Goal: Transaction & Acquisition: Purchase product/service

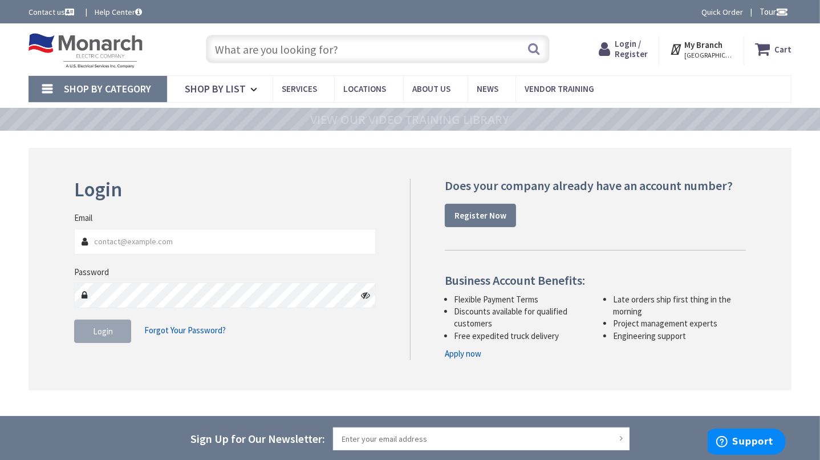
click at [161, 247] on input "Email" at bounding box center [224, 242] width 301 height 26
type input "[GEOGRAPHIC_DATA], [GEOGRAPHIC_DATA]"
click at [156, 247] on input "Email" at bounding box center [224, 242] width 301 height 26
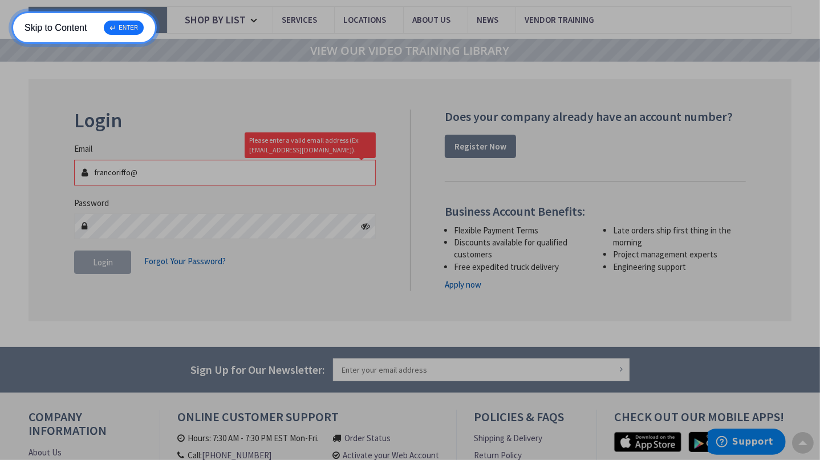
scroll to position [68, 0]
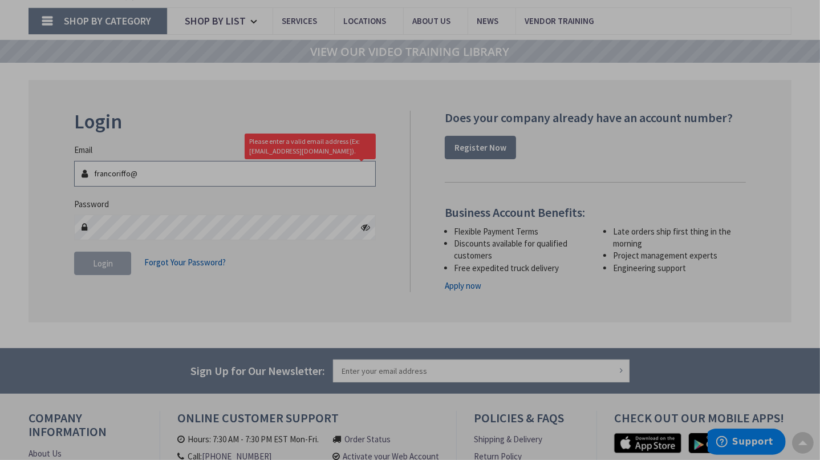
click at [163, 180] on input "francoriffo@" at bounding box center [224, 174] width 301 height 26
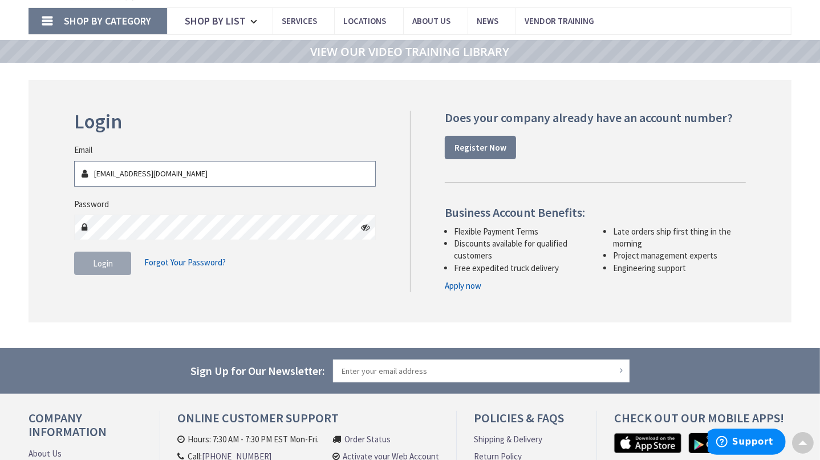
type input "[EMAIL_ADDRESS][DOMAIN_NAME]"
click at [367, 229] on icon at bounding box center [365, 226] width 9 height 9
click at [109, 265] on span "Login" at bounding box center [103, 263] width 20 height 11
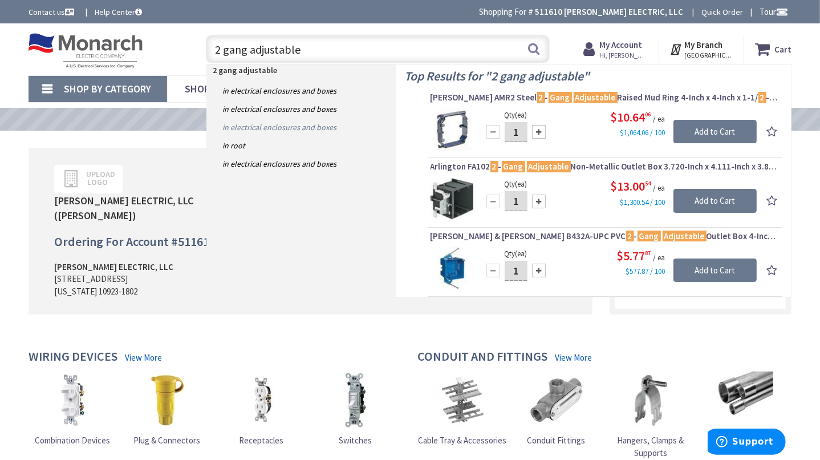
type input "2 gang adjustable"
click at [289, 127] on link "in Electrical Enclosures and Boxes" at bounding box center [301, 127] width 189 height 18
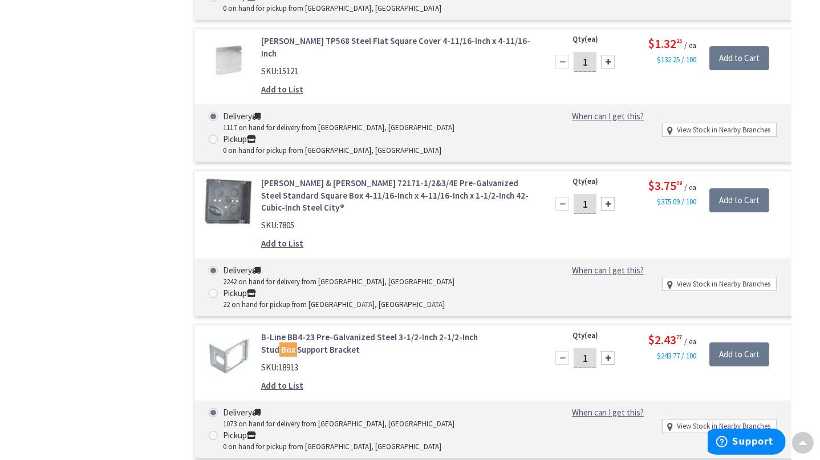
scroll to position [3235, 0]
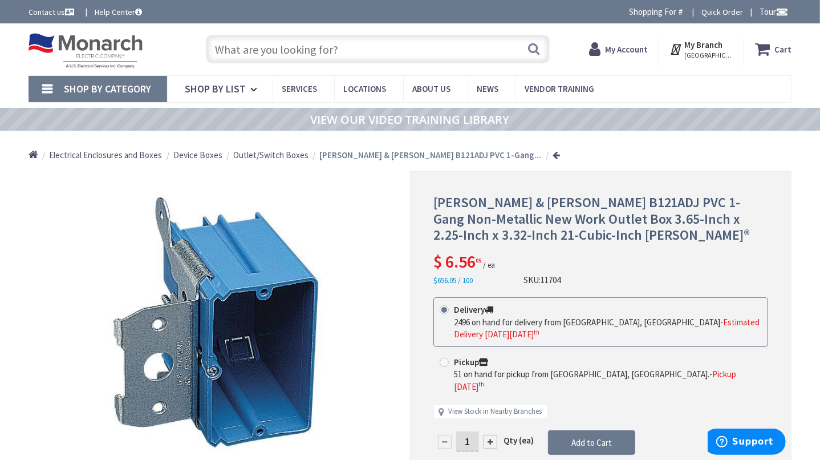
click at [339, 48] on input "text" at bounding box center [378, 49] width 344 height 29
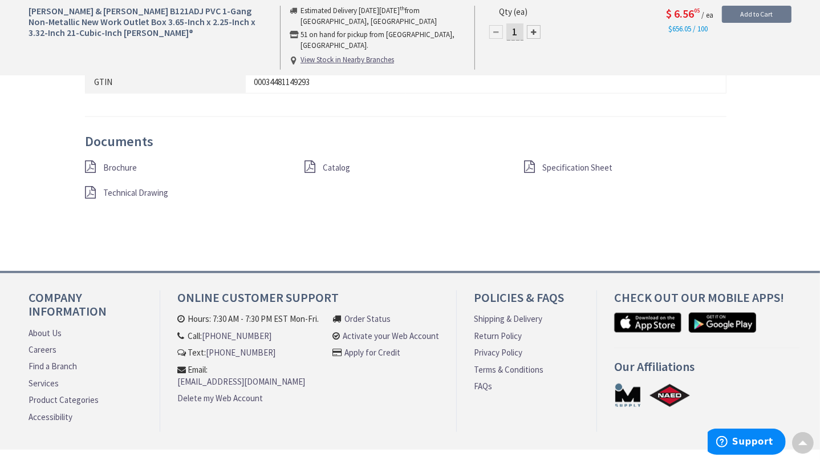
scroll to position [859, 0]
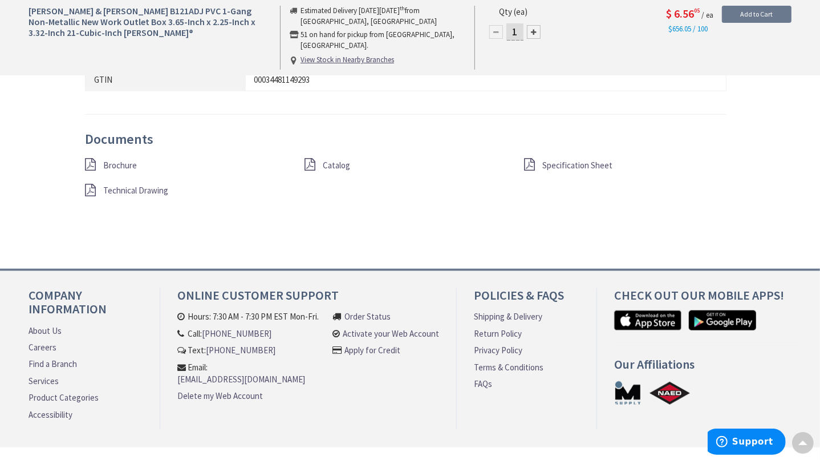
click at [108, 160] on span "Brochure" at bounding box center [120, 165] width 34 height 11
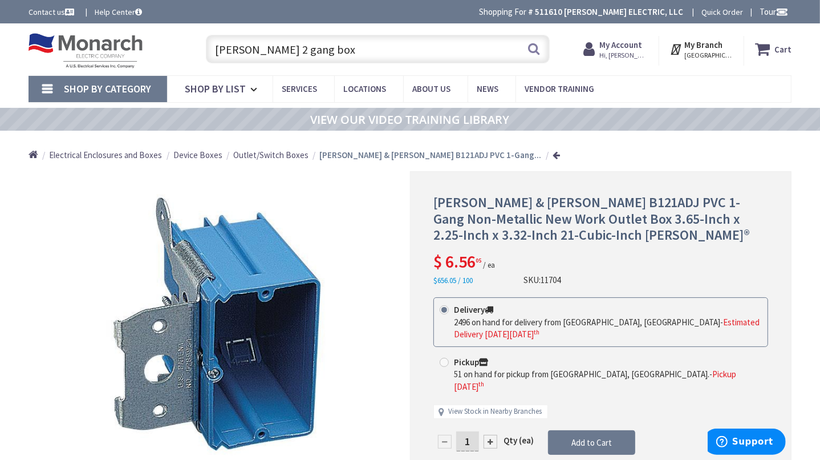
click at [332, 50] on input "thomas beth 2 gang box" at bounding box center [378, 49] width 344 height 29
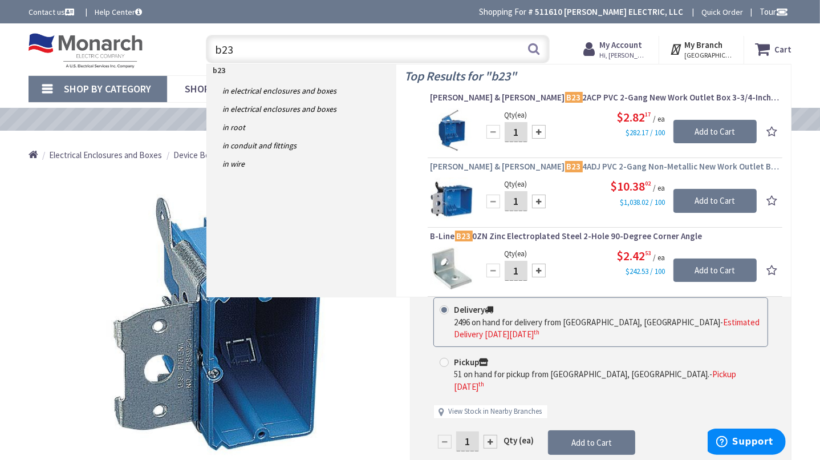
type input "b23"
click at [547, 168] on span "Thomas & Betts B23 4ADJ PVC 2-Gang Non-Metallic New Work Outlet Box 4-Inch x 3-…" at bounding box center [605, 166] width 349 height 11
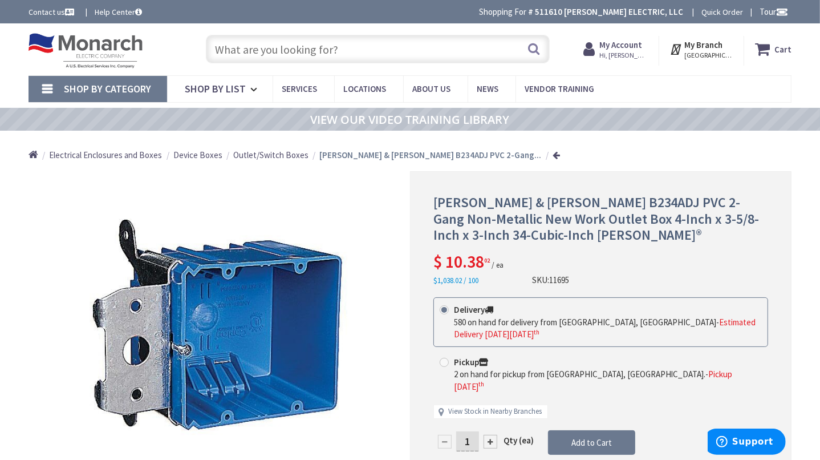
click at [292, 55] on input "text" at bounding box center [378, 49] width 344 height 29
click at [292, 54] on input "text" at bounding box center [378, 49] width 344 height 29
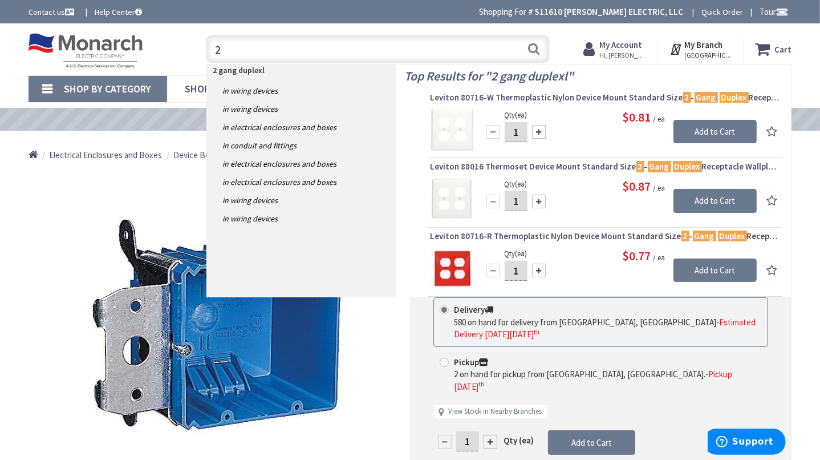
type input "2"
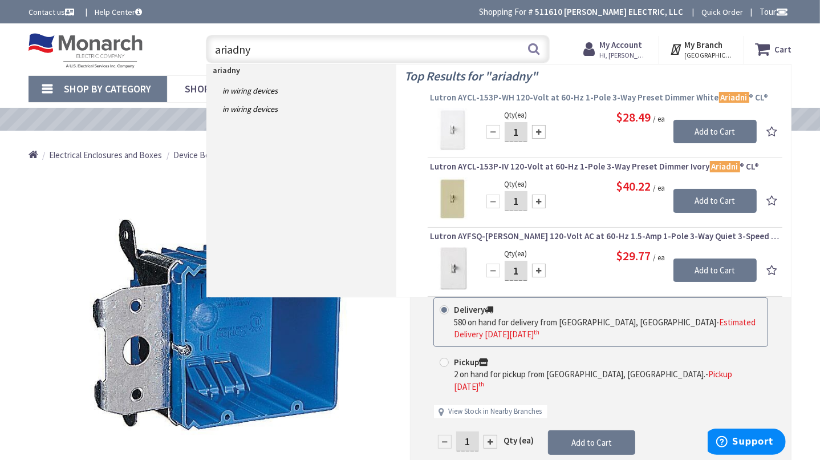
type input "ariadny"
click at [499, 98] on span "Lutron AYCL-153P-WH 120-Volt at 60-Hz 1-Pole 3-Way Preset Dimmer White Ariadni …" at bounding box center [605, 97] width 349 height 11
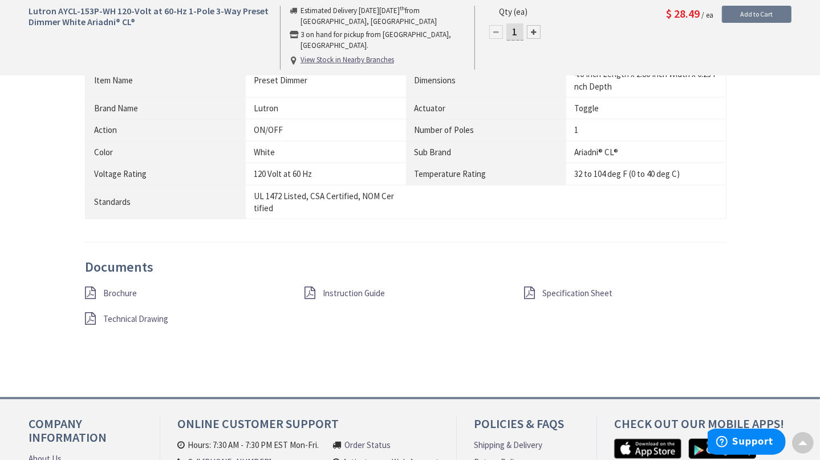
scroll to position [996, 0]
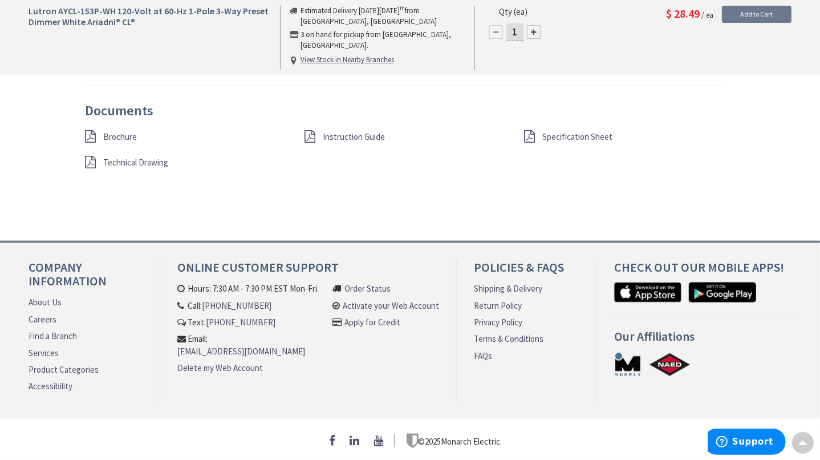
click at [108, 132] on span "Brochure" at bounding box center [120, 136] width 34 height 11
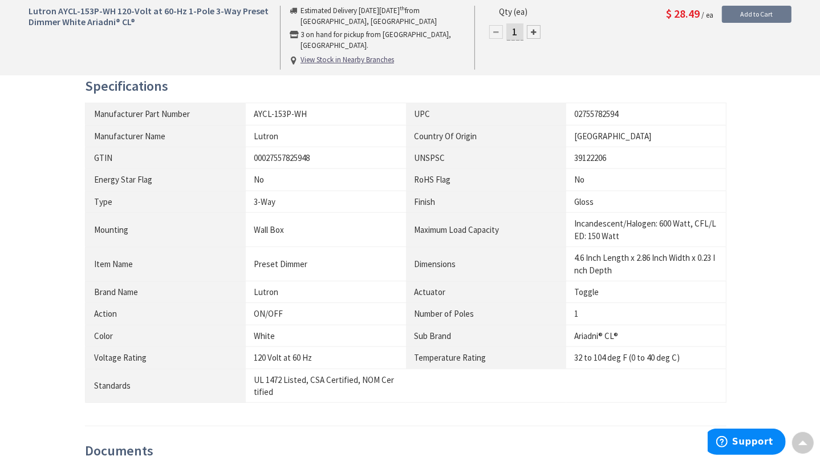
scroll to position [0, 0]
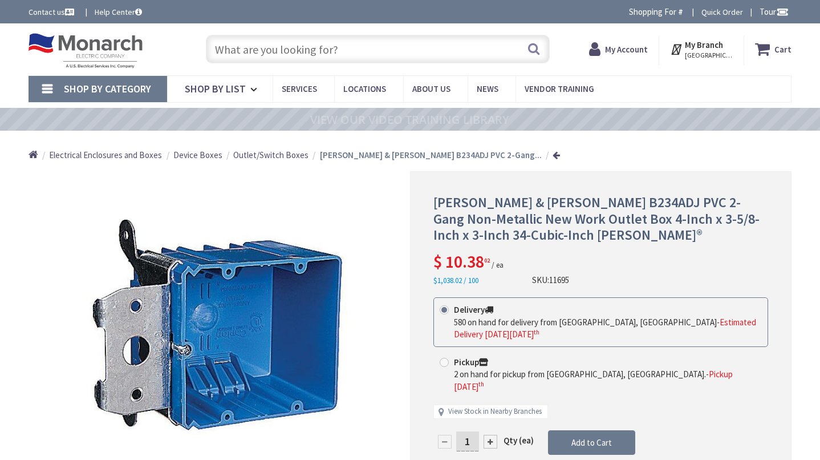
drag, startPoint x: 0, startPoint y: 0, endPoint x: 275, endPoint y: 45, distance: 278.5
click at [275, 45] on input "text" at bounding box center [378, 49] width 344 height 29
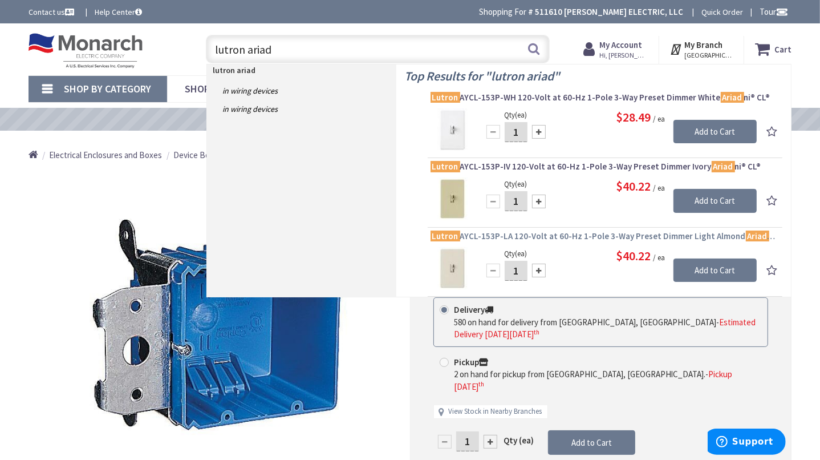
type input "lutron ariad"
click at [474, 237] on span "Lutron AYCL-153P-LA 120-Volt at 60-Hz 1-Pole 3-Way Preset Dimmer Light Almond A…" at bounding box center [605, 235] width 349 height 11
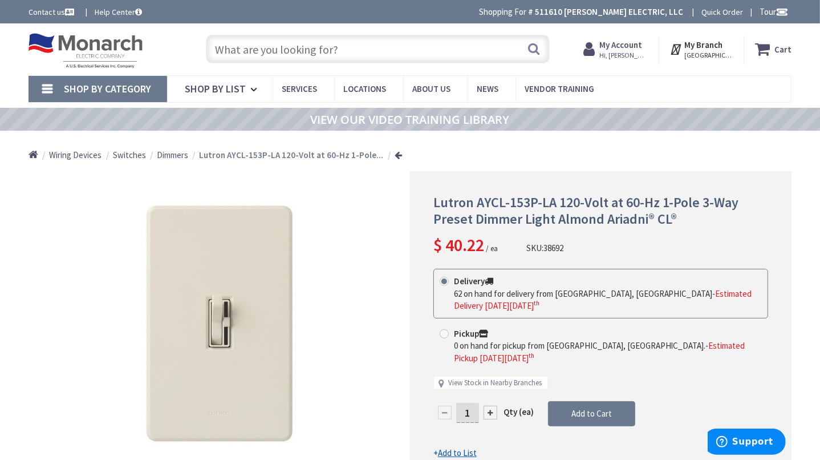
click at [292, 51] on input "text" at bounding box center [378, 49] width 344 height 29
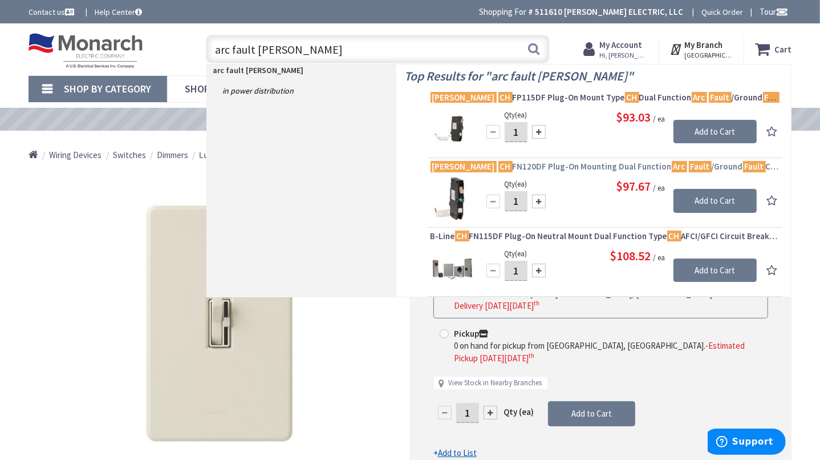
type input "arc fault [PERSON_NAME]"
click at [562, 167] on span "Eaton CH FN120DF Plug-On Mounting Dual Function Arc Fault /Ground Fault Circuit…" at bounding box center [605, 166] width 349 height 11
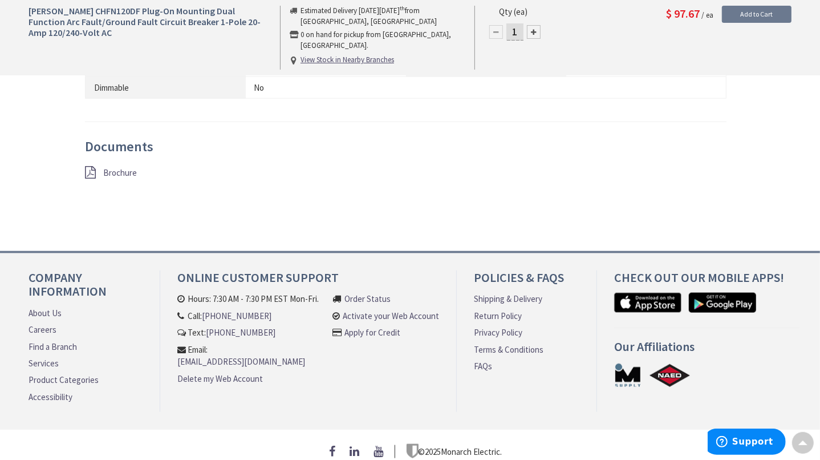
scroll to position [922, 0]
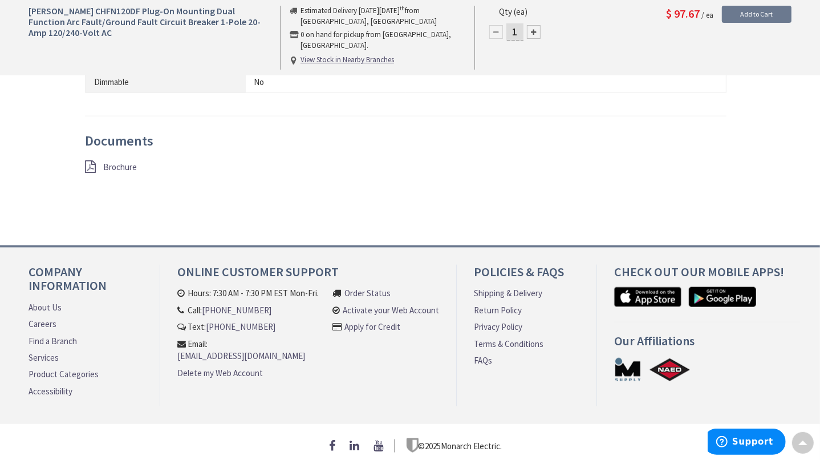
drag, startPoint x: 125, startPoint y: 159, endPoint x: 273, endPoint y: 182, distance: 148.9
click at [125, 161] on span "Brochure" at bounding box center [120, 166] width 34 height 11
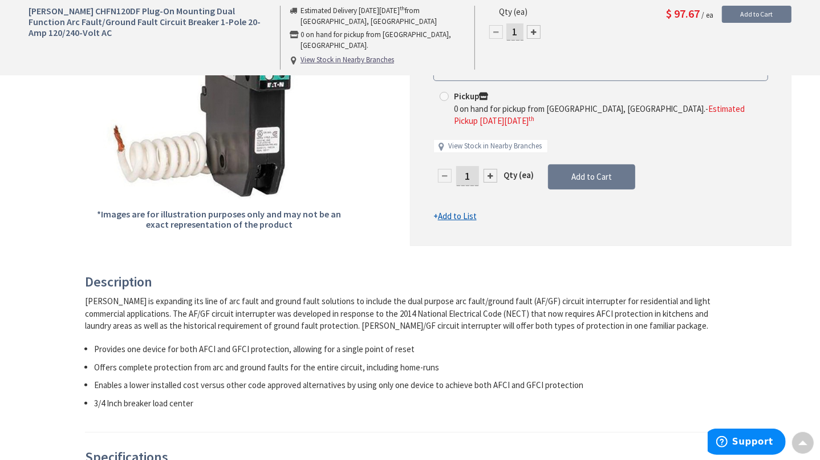
scroll to position [0, 0]
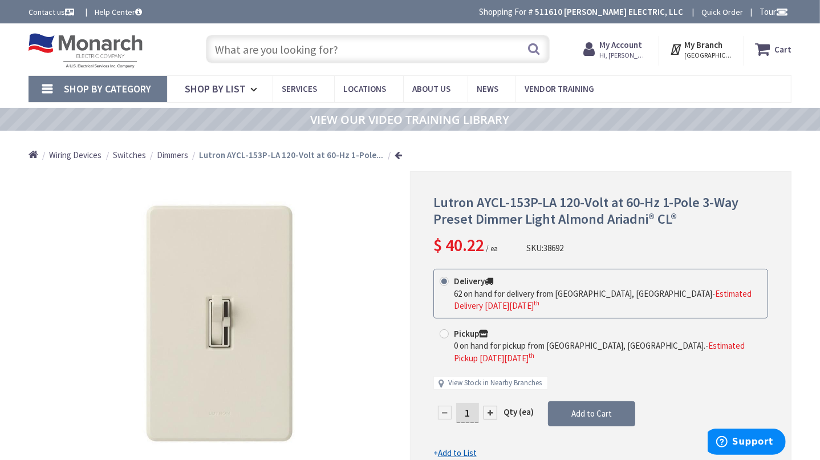
click at [307, 47] on input "text" at bounding box center [378, 49] width 344 height 29
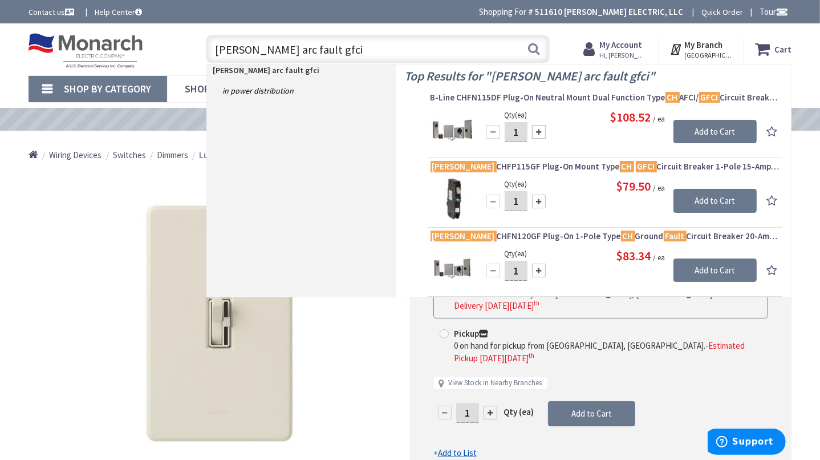
click at [355, 47] on input "eaton ch arc fault gfci" at bounding box center [378, 49] width 344 height 29
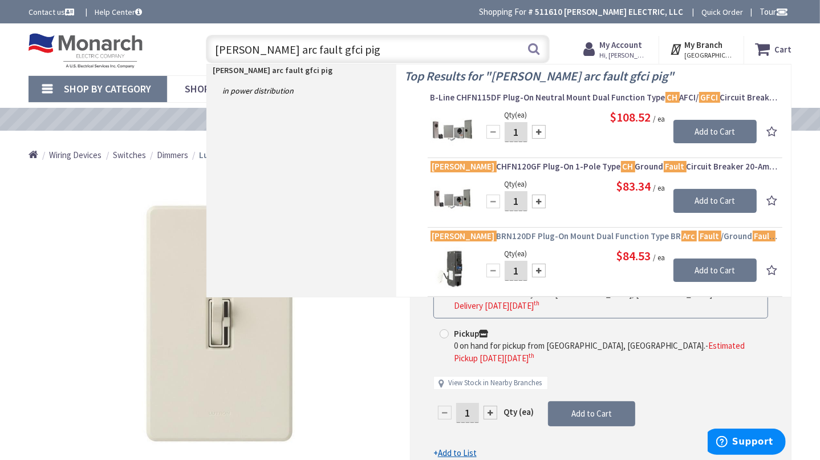
type input "eaton ch arc fault gfci pig"
click at [590, 236] on span "Eaton BRN120DF Plug-On Mount Dual Function Type BR Arc Fault /Ground Fault Circ…" at bounding box center [605, 235] width 349 height 11
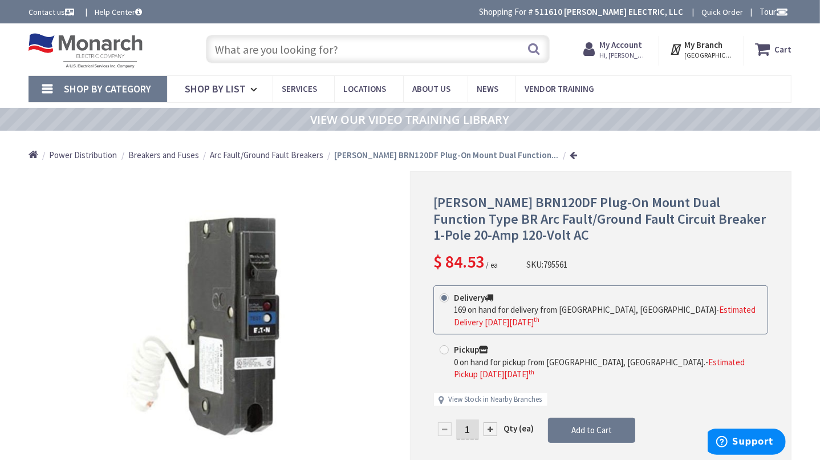
click at [330, 51] on input "text" at bounding box center [378, 49] width 344 height 29
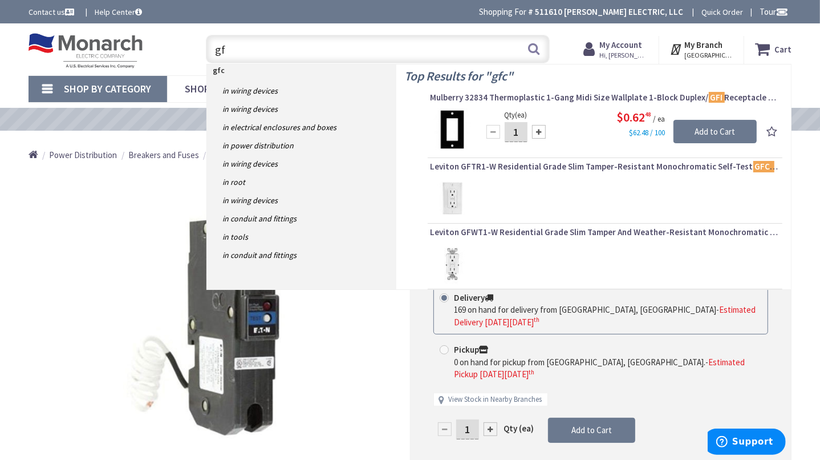
type input "g"
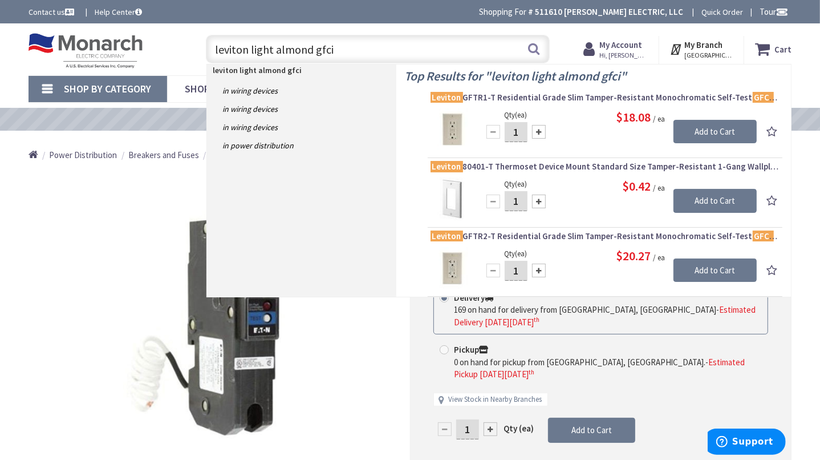
type input "leviton light almond gfci"
click at [450, 125] on img at bounding box center [452, 129] width 43 height 43
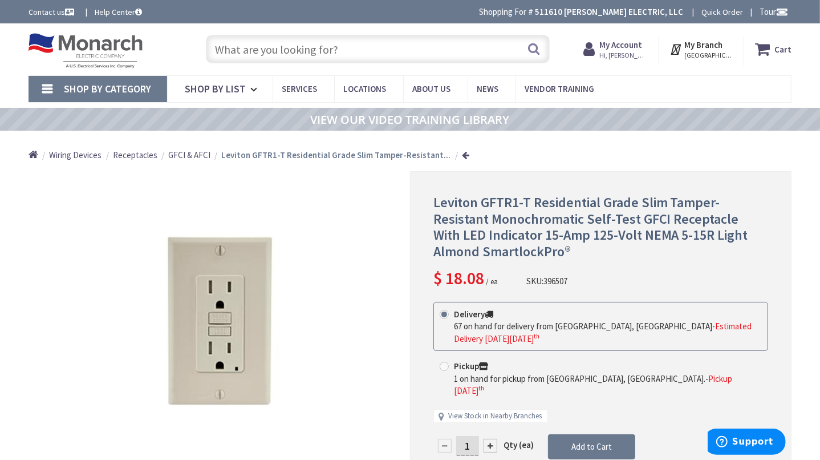
click at [343, 48] on input "text" at bounding box center [378, 49] width 344 height 29
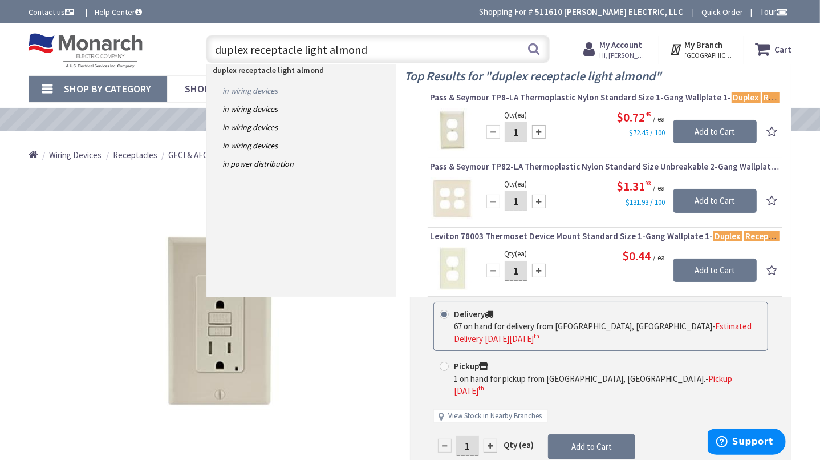
type input "duplex receptacle light almond"
click at [262, 89] on link "in Wiring Devices" at bounding box center [301, 91] width 189 height 18
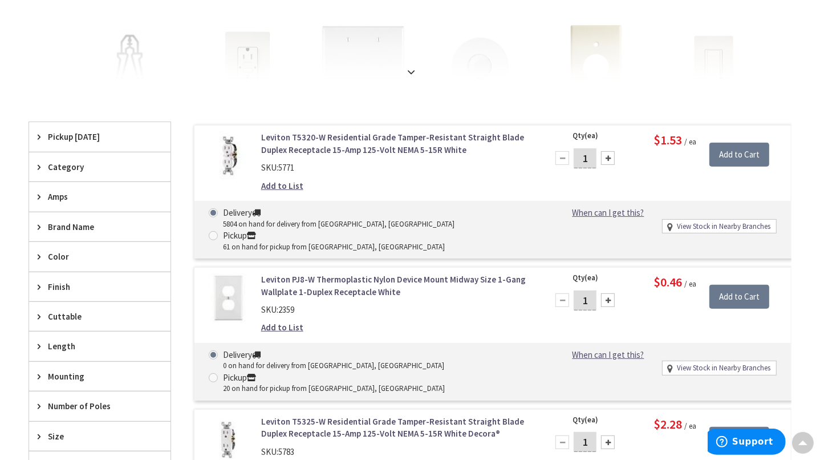
scroll to position [307, 0]
